Goal: Navigation & Orientation: Find specific page/section

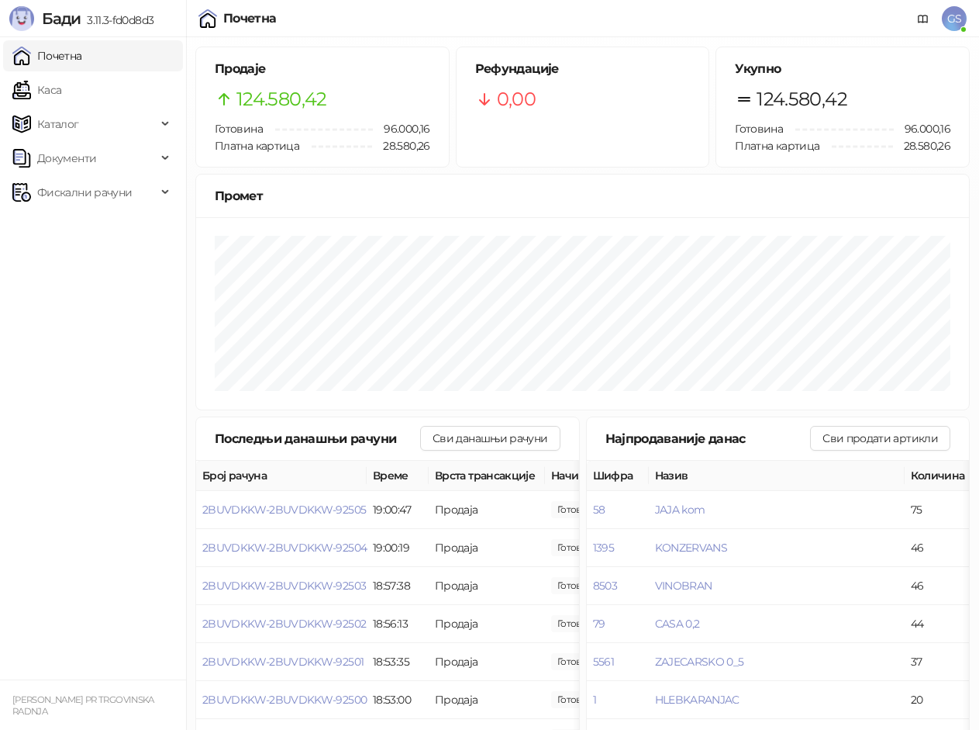
click at [79, 62] on link "Почетна" at bounding box center [47, 55] width 70 height 31
click at [61, 90] on link "Каса" at bounding box center [36, 89] width 49 height 31
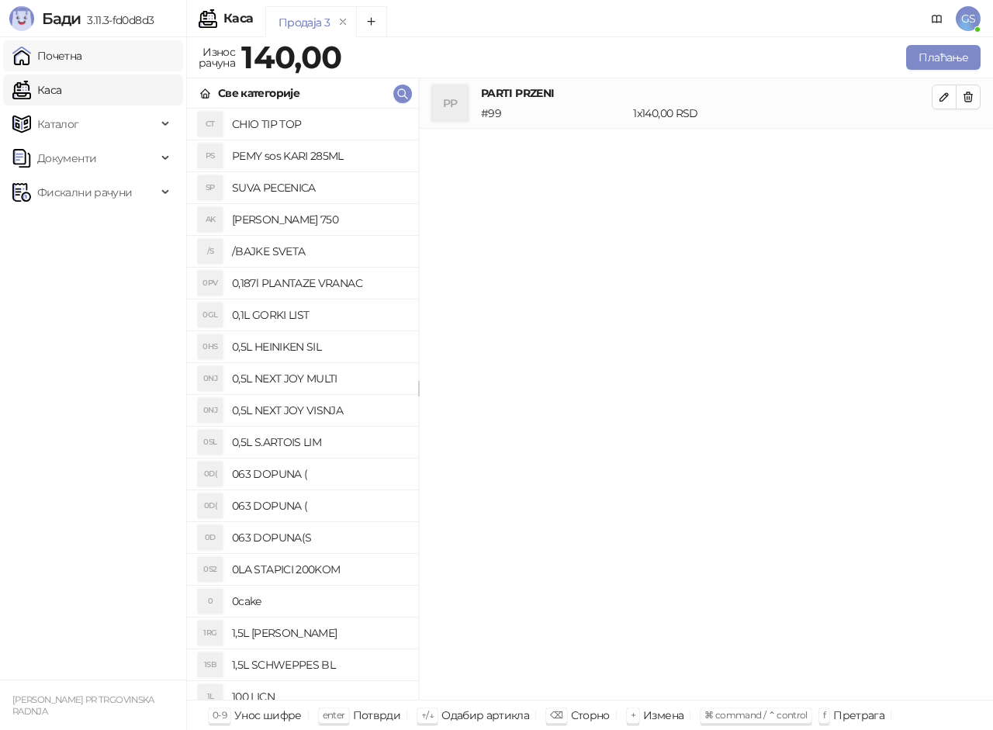
click at [82, 61] on link "Почетна" at bounding box center [47, 55] width 70 height 31
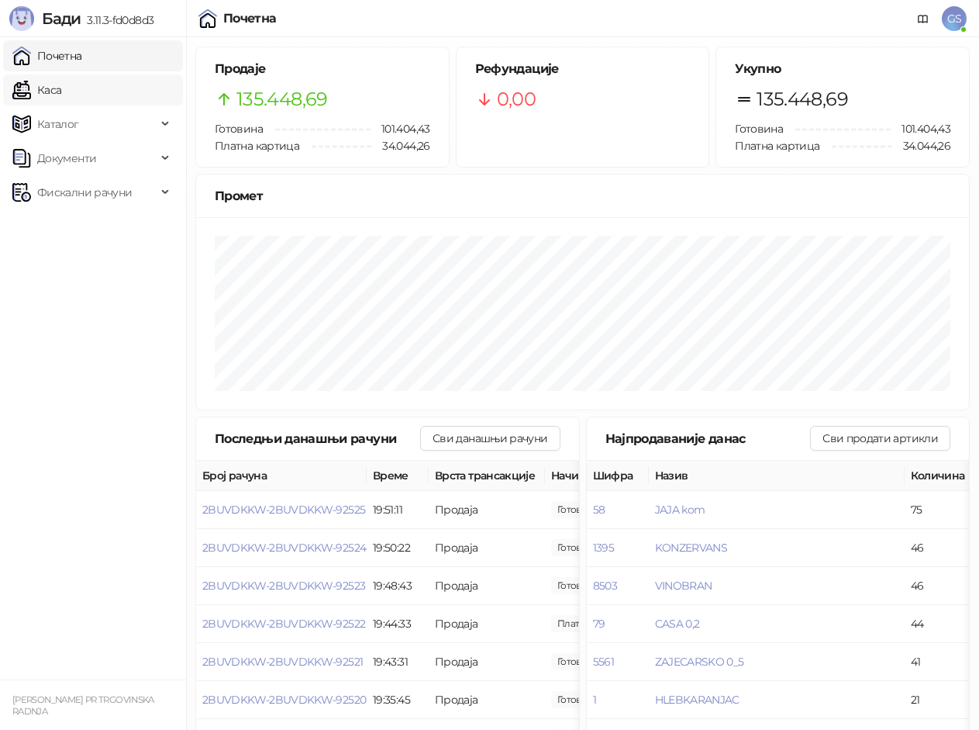
drag, startPoint x: 54, startPoint y: 59, endPoint x: 69, endPoint y: 83, distance: 28.2
click at [57, 61] on link "Почетна" at bounding box center [47, 55] width 70 height 31
click at [61, 92] on link "Каса" at bounding box center [36, 89] width 49 height 31
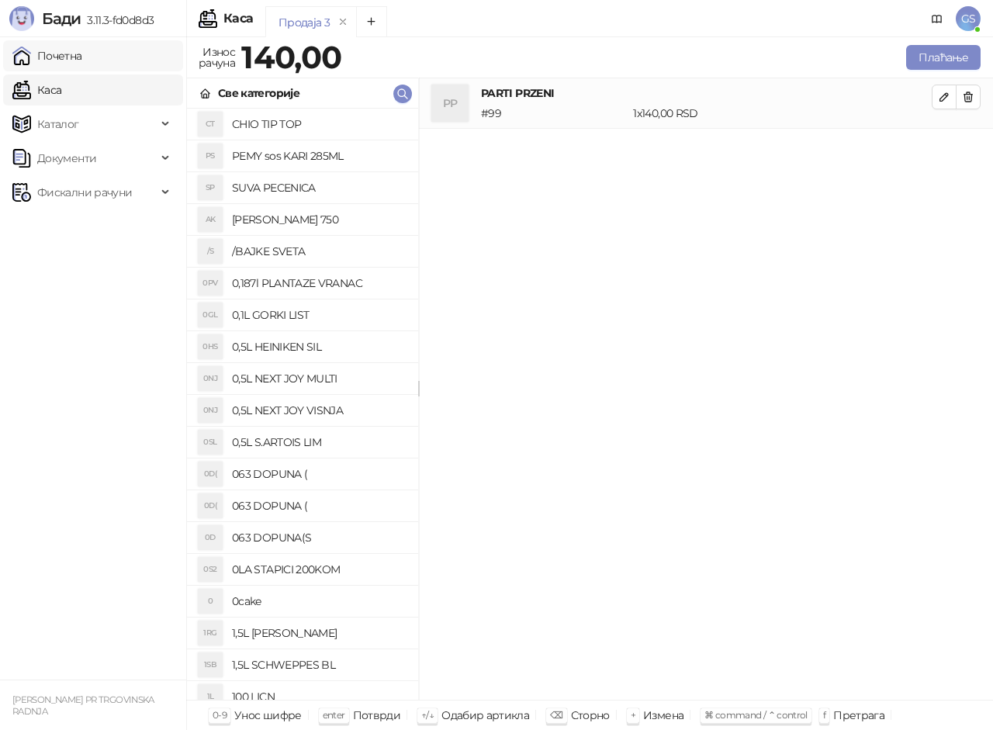
click at [82, 58] on link "Почетна" at bounding box center [47, 55] width 70 height 31
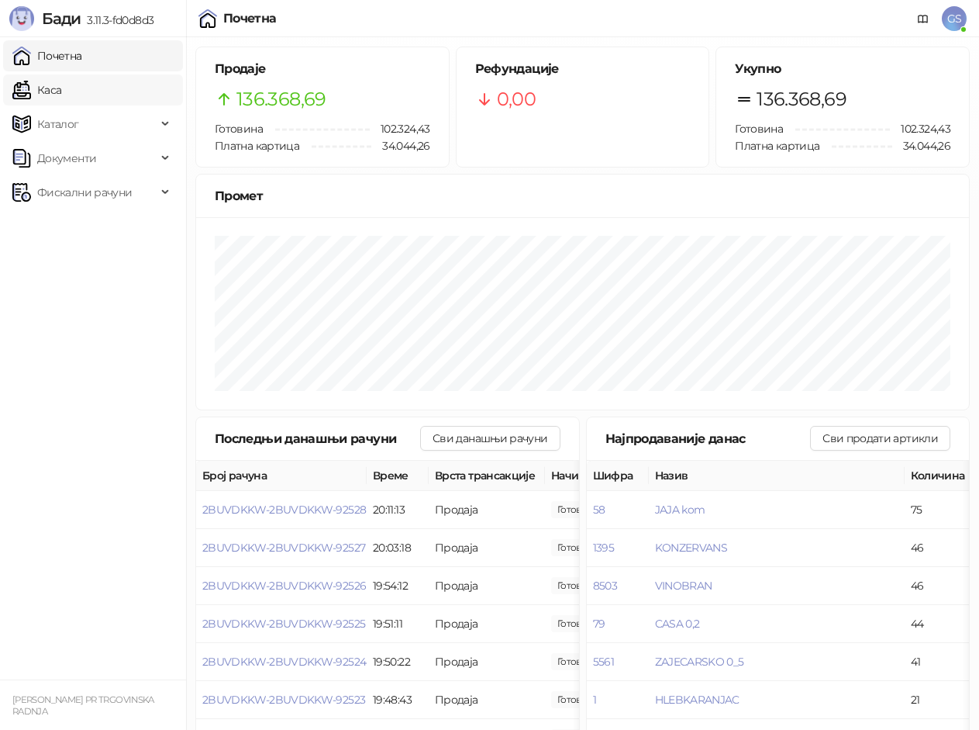
click at [61, 94] on link "Каса" at bounding box center [36, 89] width 49 height 31
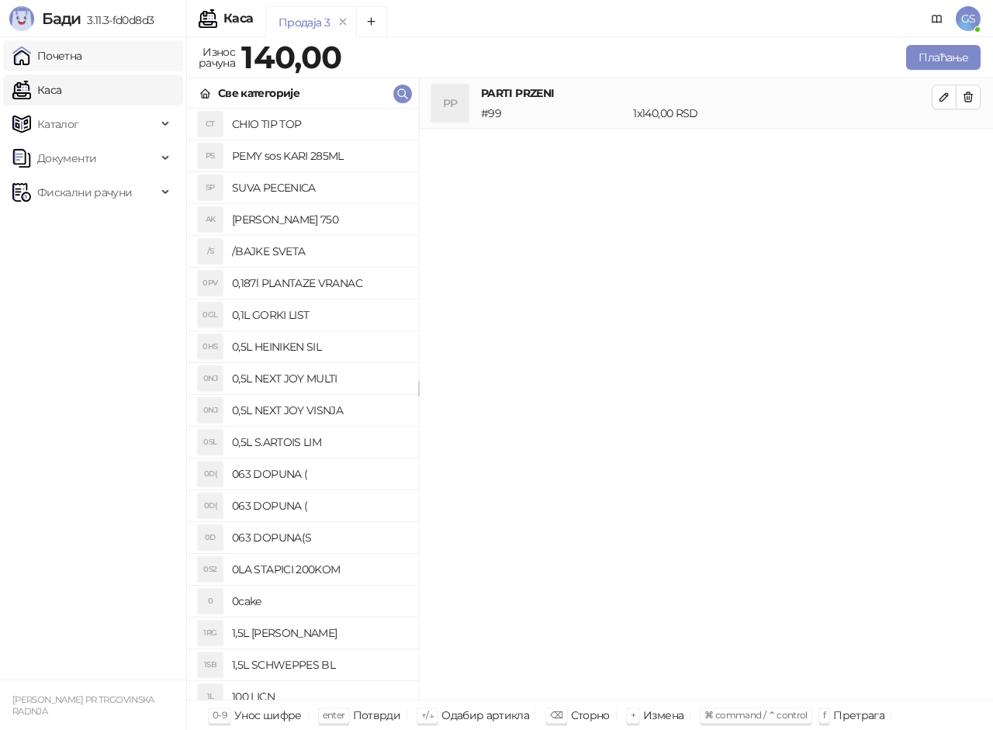
click at [82, 54] on link "Почетна" at bounding box center [47, 55] width 70 height 31
